Goal: Communication & Community: Share content

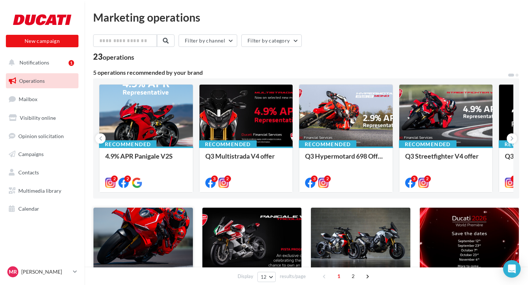
click at [166, 223] on div at bounding box center [143, 241] width 99 height 67
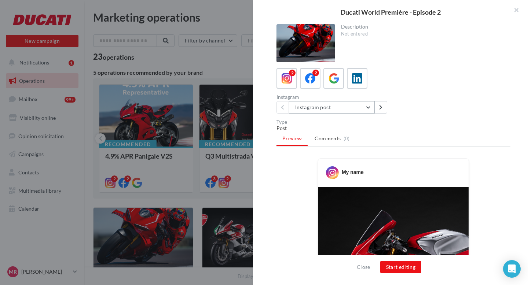
click at [368, 112] on button "Instagram post" at bounding box center [332, 107] width 86 height 12
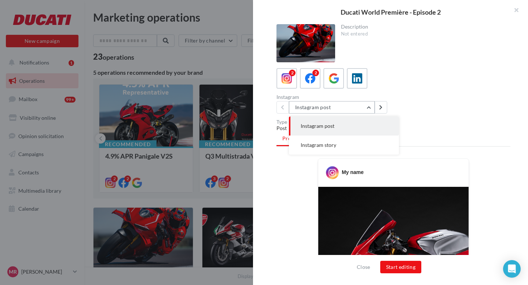
click at [363, 109] on button "Instagram post" at bounding box center [332, 107] width 86 height 12
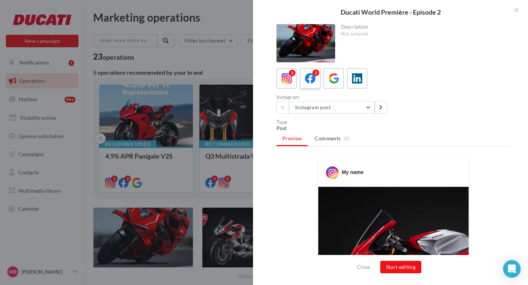
click at [311, 86] on label "2" at bounding box center [310, 78] width 21 height 21
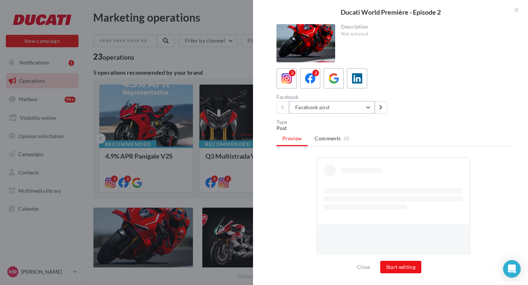
click at [361, 108] on button "Facebook post" at bounding box center [332, 107] width 86 height 12
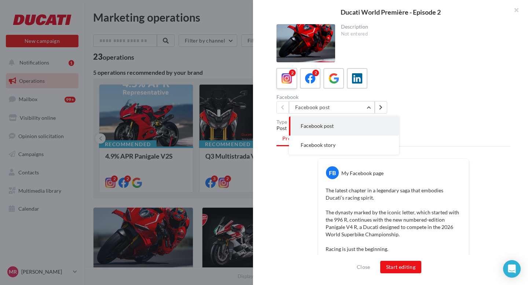
click at [285, 83] on icon at bounding box center [287, 78] width 11 height 11
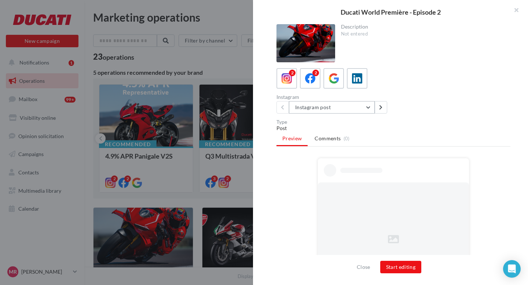
click at [316, 108] on button "Instagram post" at bounding box center [332, 107] width 86 height 12
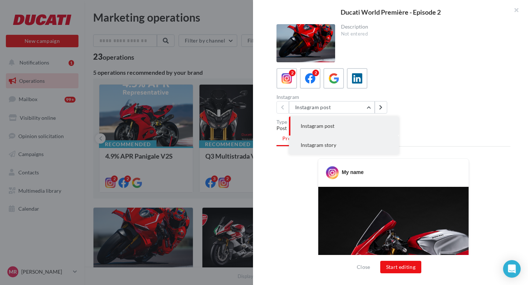
click at [314, 145] on span "Instagram story" at bounding box center [319, 145] width 36 height 6
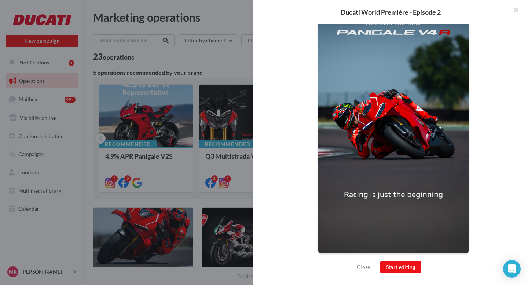
scroll to position [174, 0]
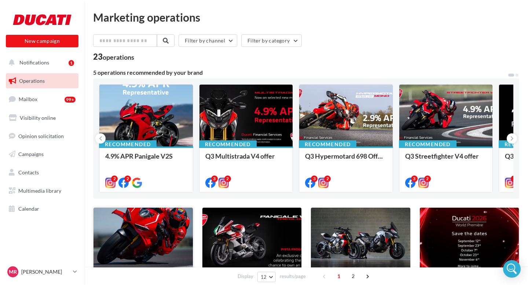
click at [154, 234] on div at bounding box center [143, 241] width 99 height 67
